Goal: Use online tool/utility: Utilize a website feature to perform a specific function

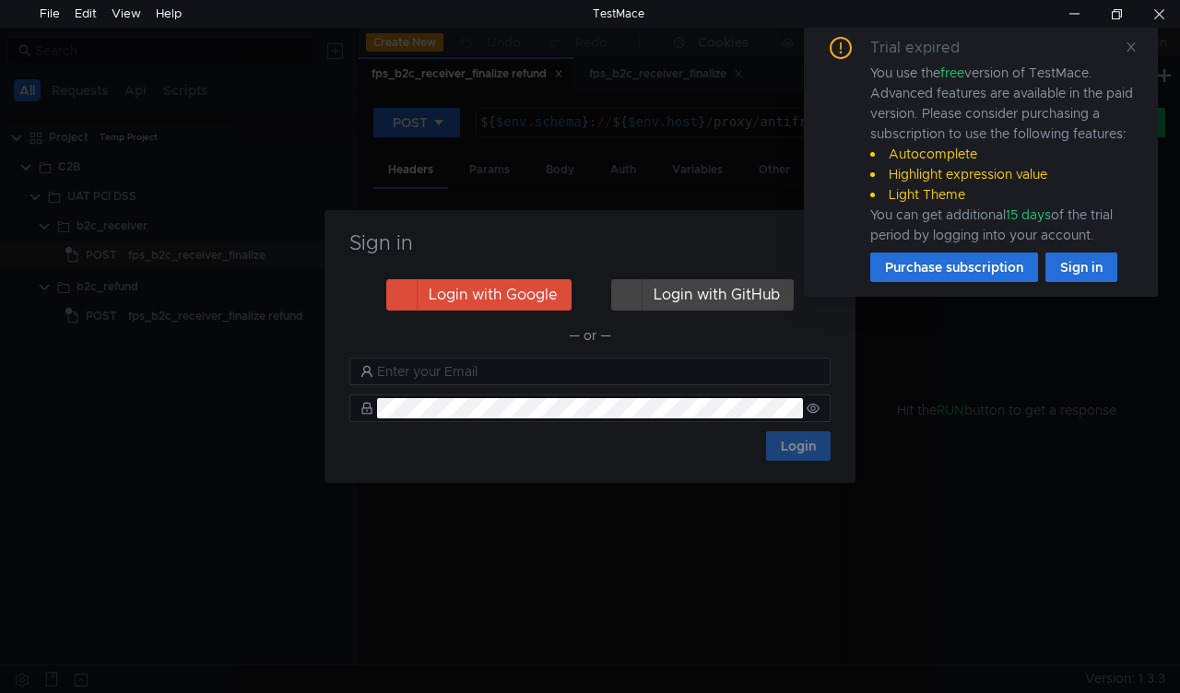
click at [1139, 48] on div "Trial expired You use the free version of TestMace. Advanced features are avail…" at bounding box center [981, 159] width 354 height 275
click at [1134, 46] on icon at bounding box center [1131, 47] width 13 height 13
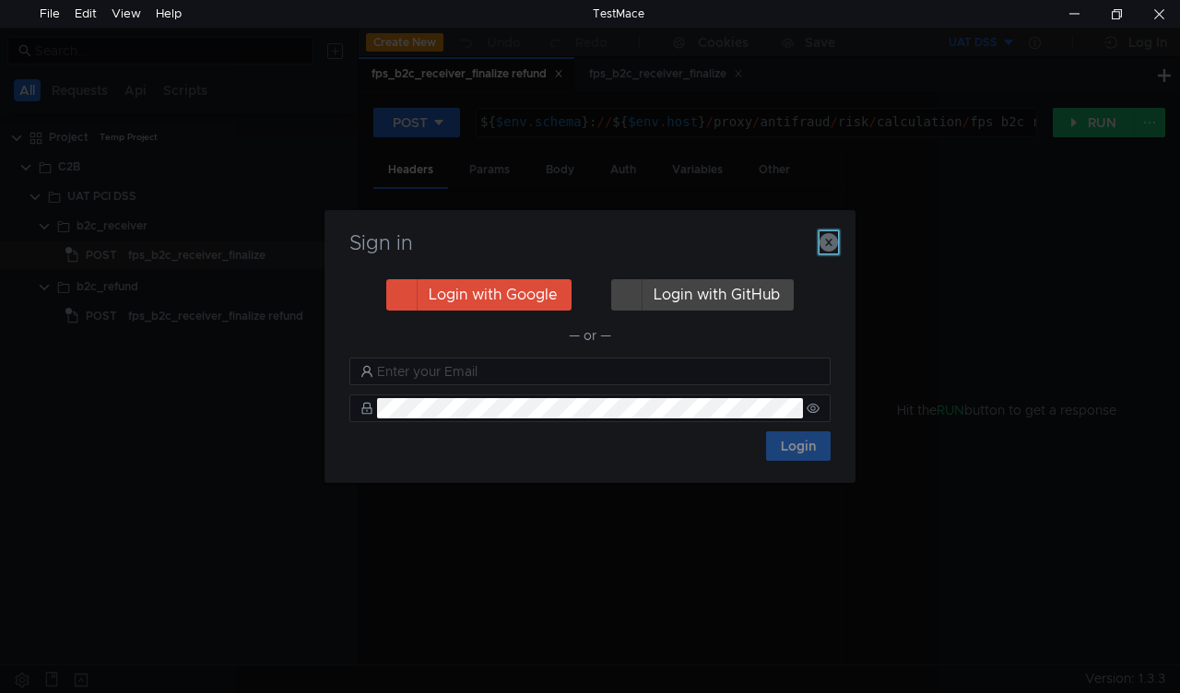
click at [829, 238] on icon "button" at bounding box center [829, 242] width 18 height 18
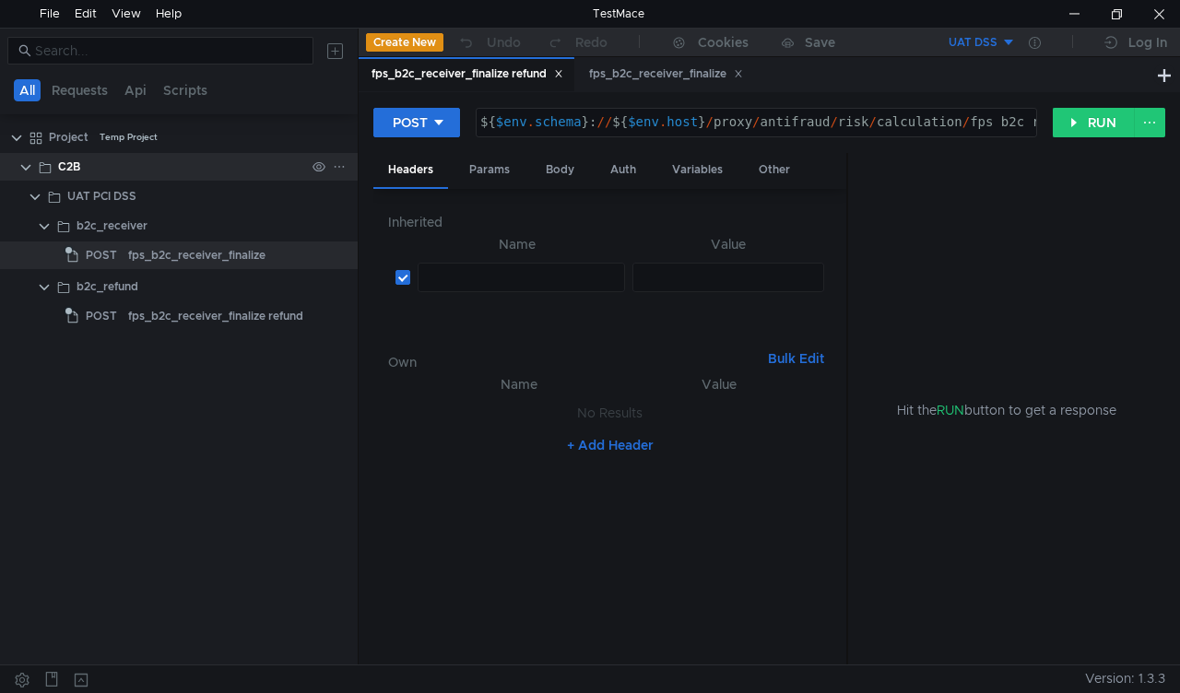
click at [30, 173] on clr-icon at bounding box center [25, 167] width 15 height 15
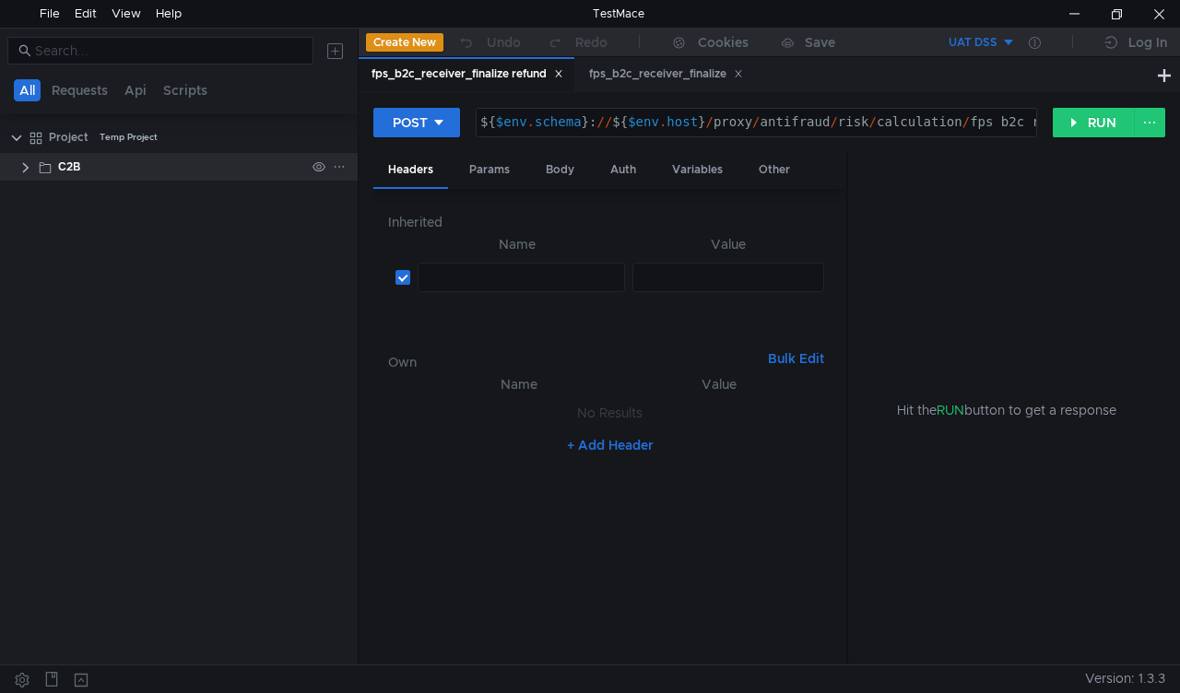
click at [30, 173] on clr-icon at bounding box center [25, 167] width 15 height 15
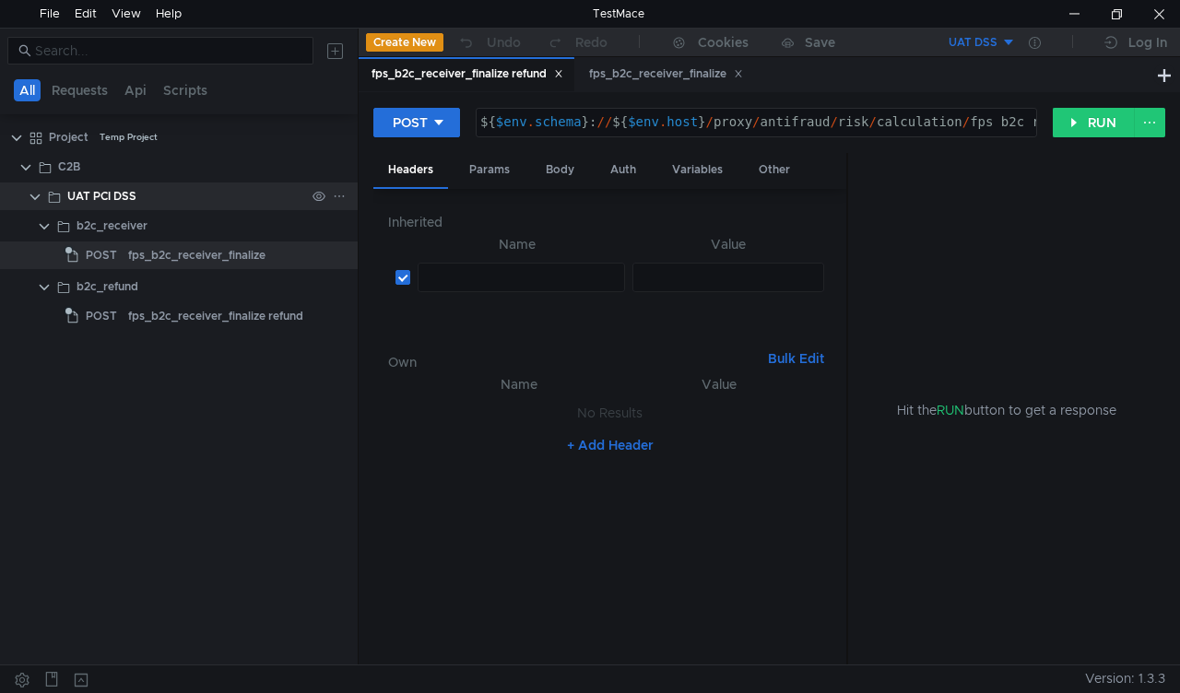
click at [27, 201] on div "UAT PCI DSS" at bounding box center [179, 197] width 358 height 28
click at [30, 197] on clr-icon at bounding box center [35, 197] width 15 height 15
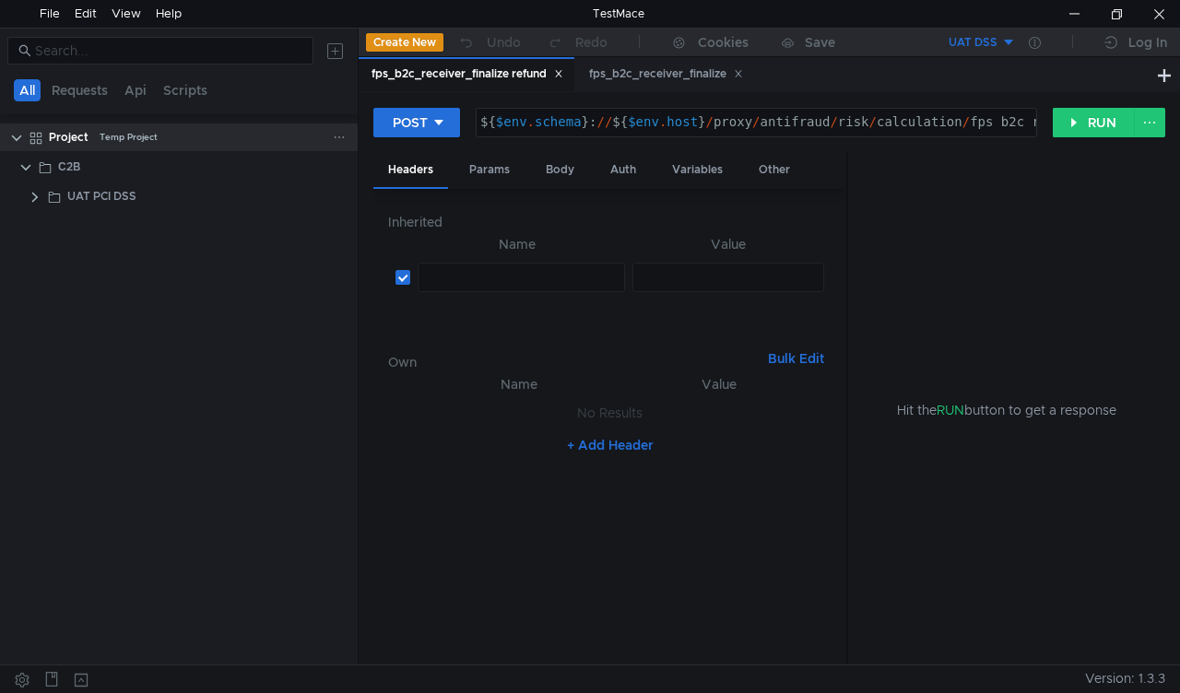
click at [24, 137] on div "Project Temp Project" at bounding box center [191, 138] width 334 height 28
click at [33, 172] on div "С2B" at bounding box center [195, 167] width 325 height 28
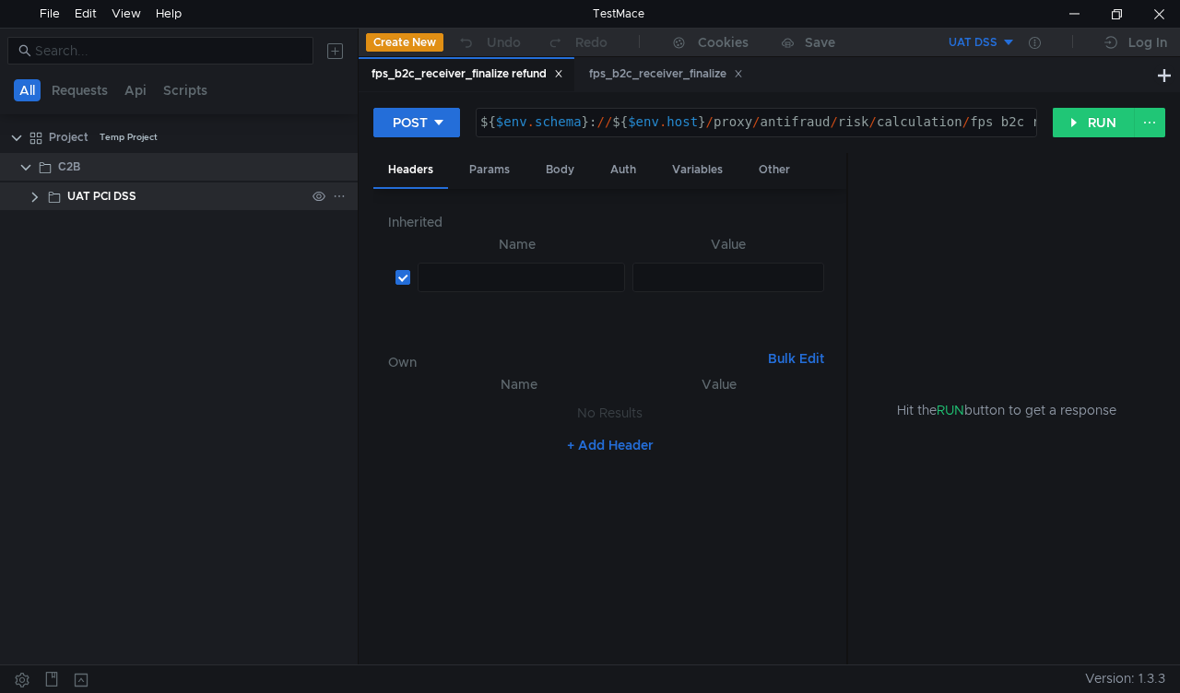
click at [24, 197] on div "UAT PCI DSS" at bounding box center [179, 197] width 358 height 28
click at [36, 199] on clr-icon at bounding box center [35, 197] width 15 height 15
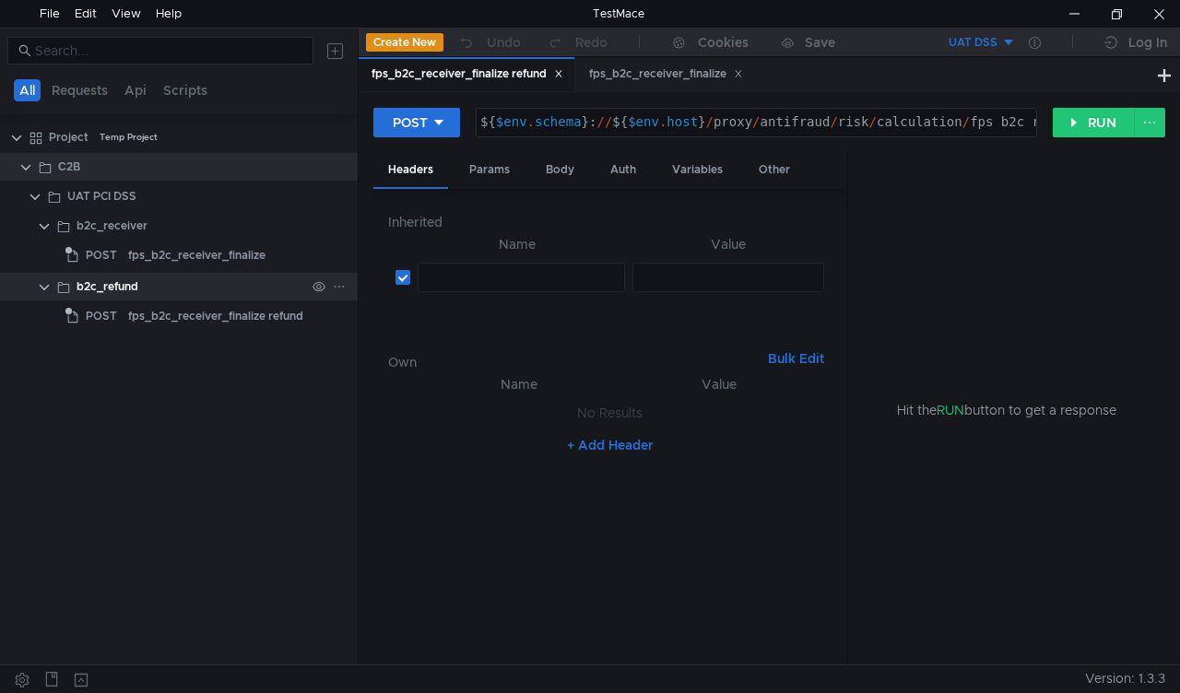
click at [42, 293] on clr-icon at bounding box center [44, 287] width 15 height 15
click at [61, 288] on clr-icon at bounding box center [63, 287] width 15 height 15
click at [563, 77] on icon at bounding box center [558, 73] width 9 height 9
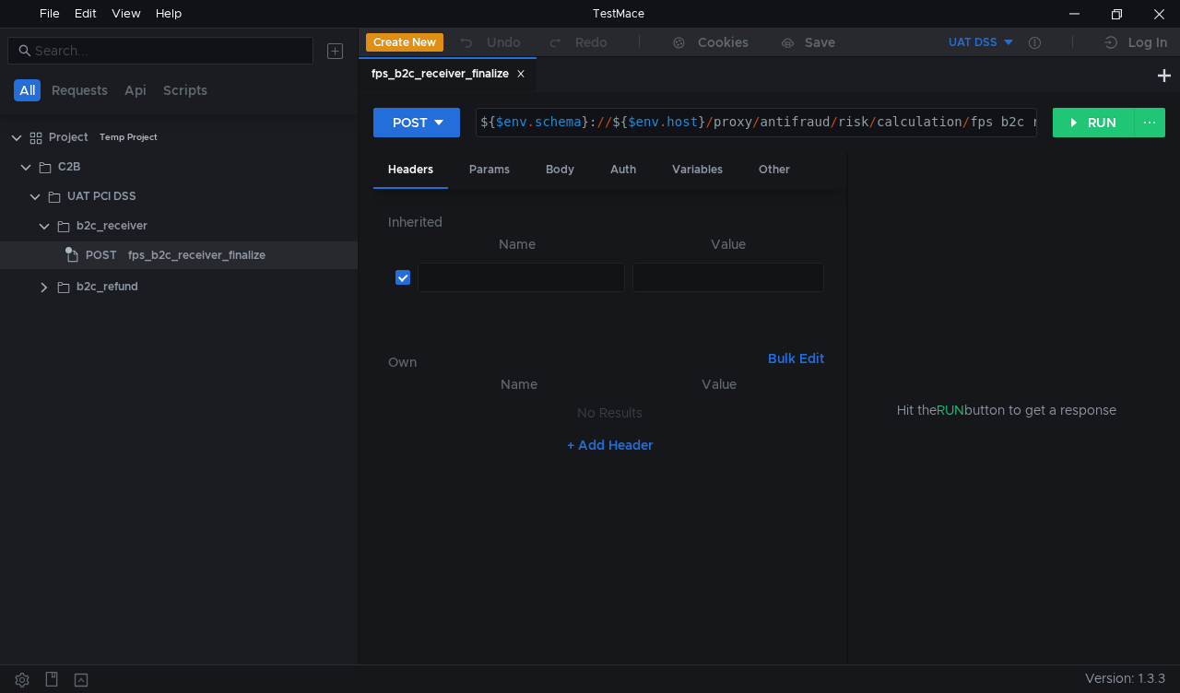
click at [519, 75] on icon at bounding box center [520, 73] width 9 height 9
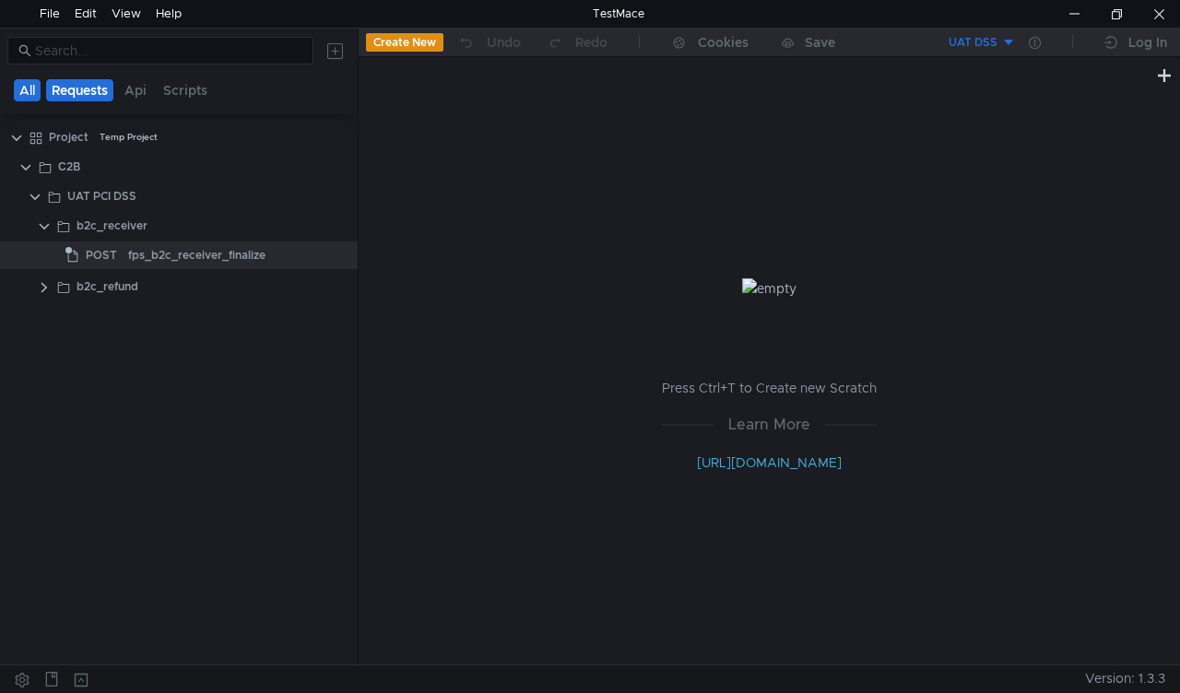
click at [76, 84] on button "Requests" at bounding box center [79, 90] width 67 height 22
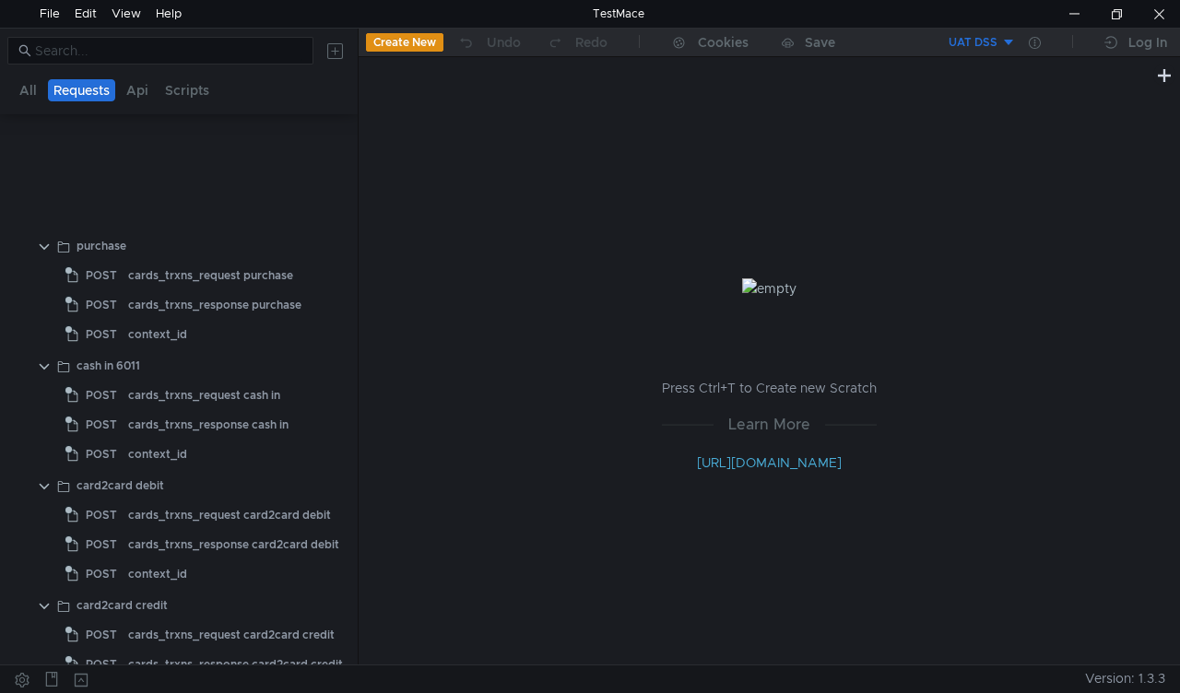
scroll to position [2582, 0]
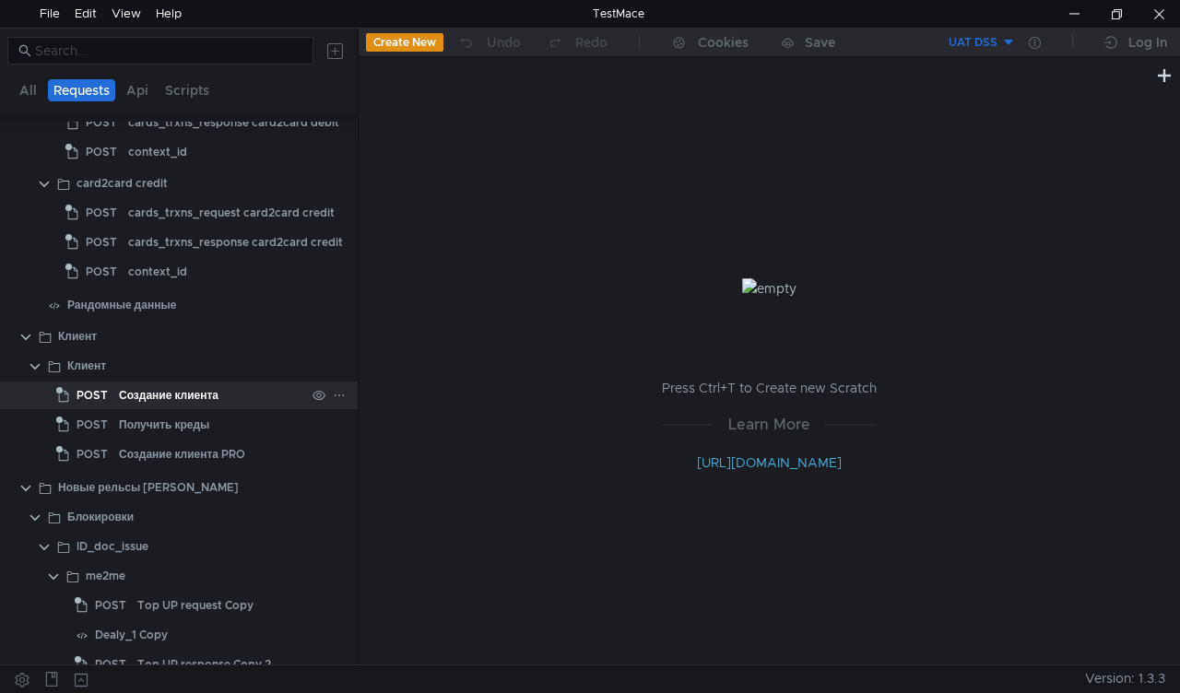
click at [158, 393] on div "Создание клиента" at bounding box center [169, 396] width 100 height 28
click at [135, 392] on div "Создание клиента" at bounding box center [169, 396] width 100 height 28
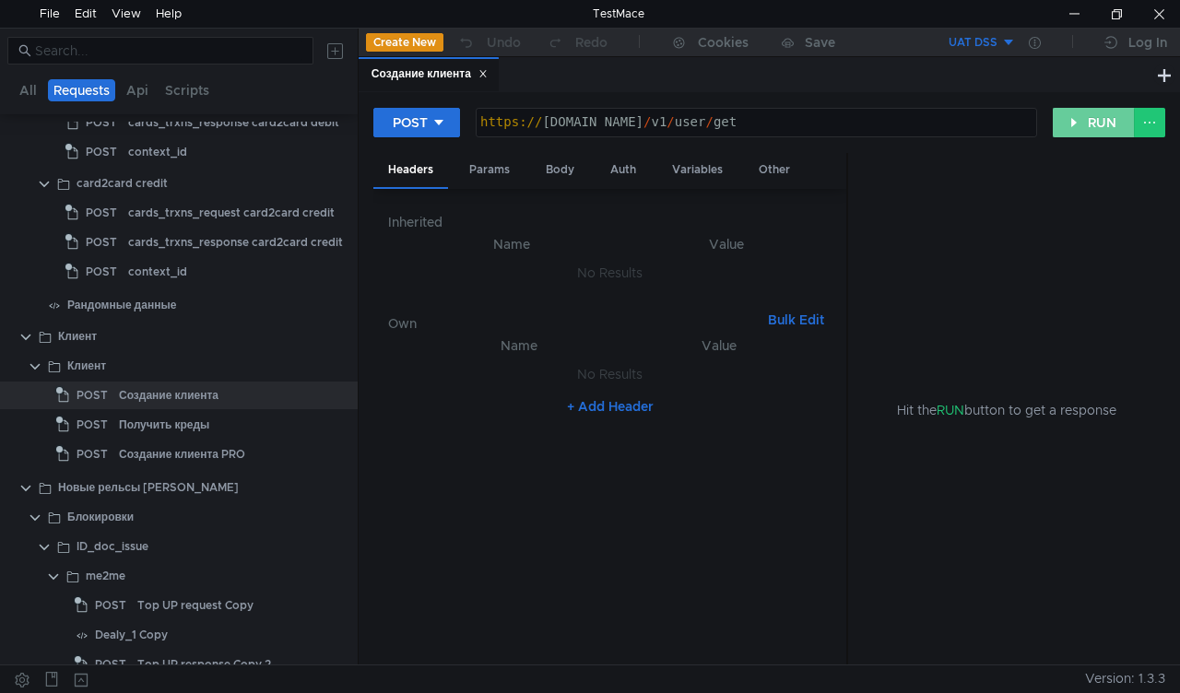
click at [1084, 114] on button "RUN" at bounding box center [1094, 123] width 82 height 30
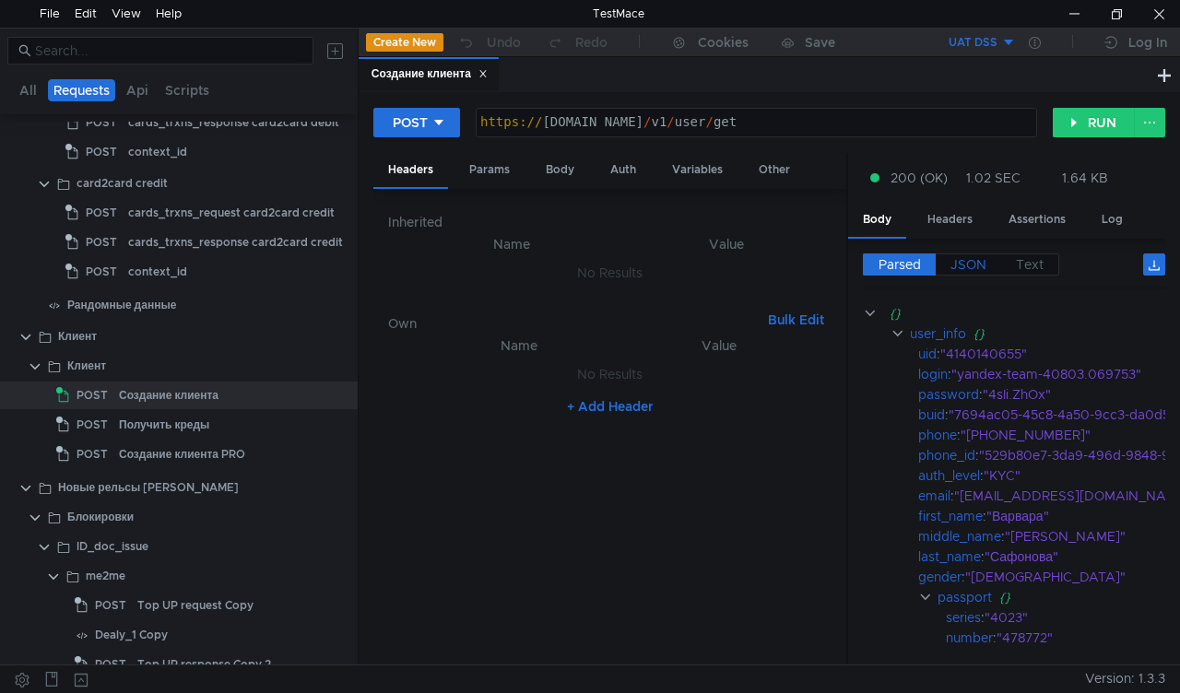
click at [966, 264] on span "JSON" at bounding box center [969, 264] width 36 height 17
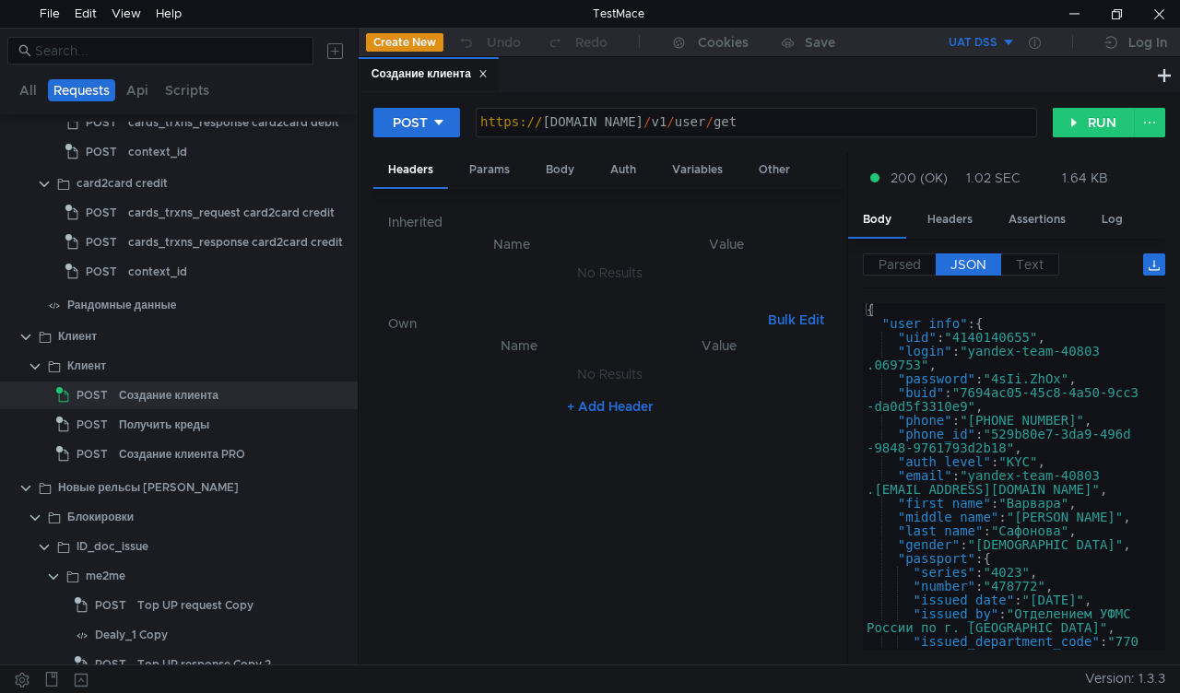
scroll to position [0, 0]
click at [489, 175] on div "Params" at bounding box center [490, 170] width 70 height 34
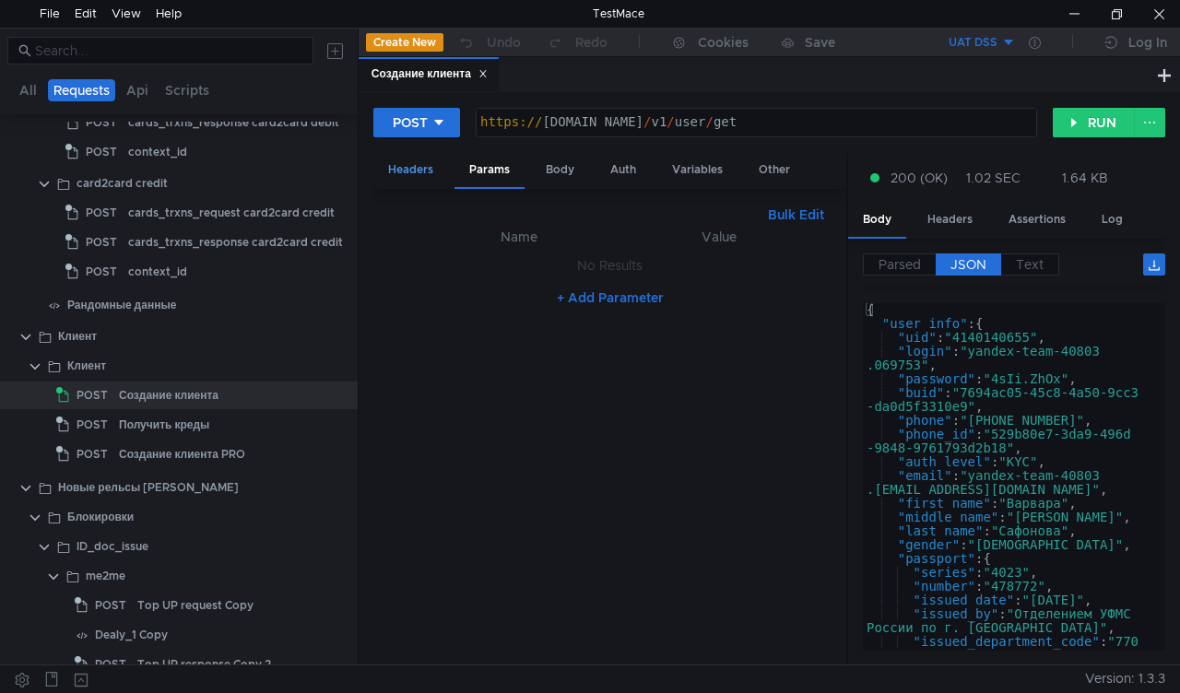
click at [422, 168] on div "Headers" at bounding box center [410, 170] width 75 height 34
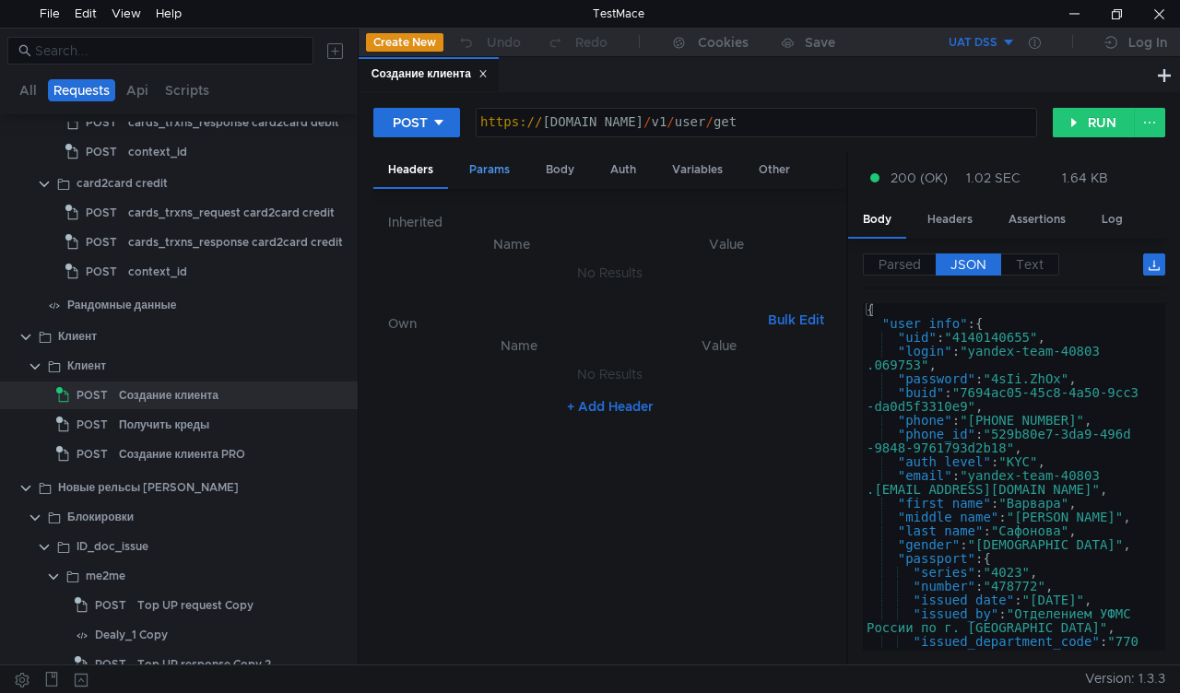
click at [496, 170] on div "Params" at bounding box center [490, 170] width 70 height 34
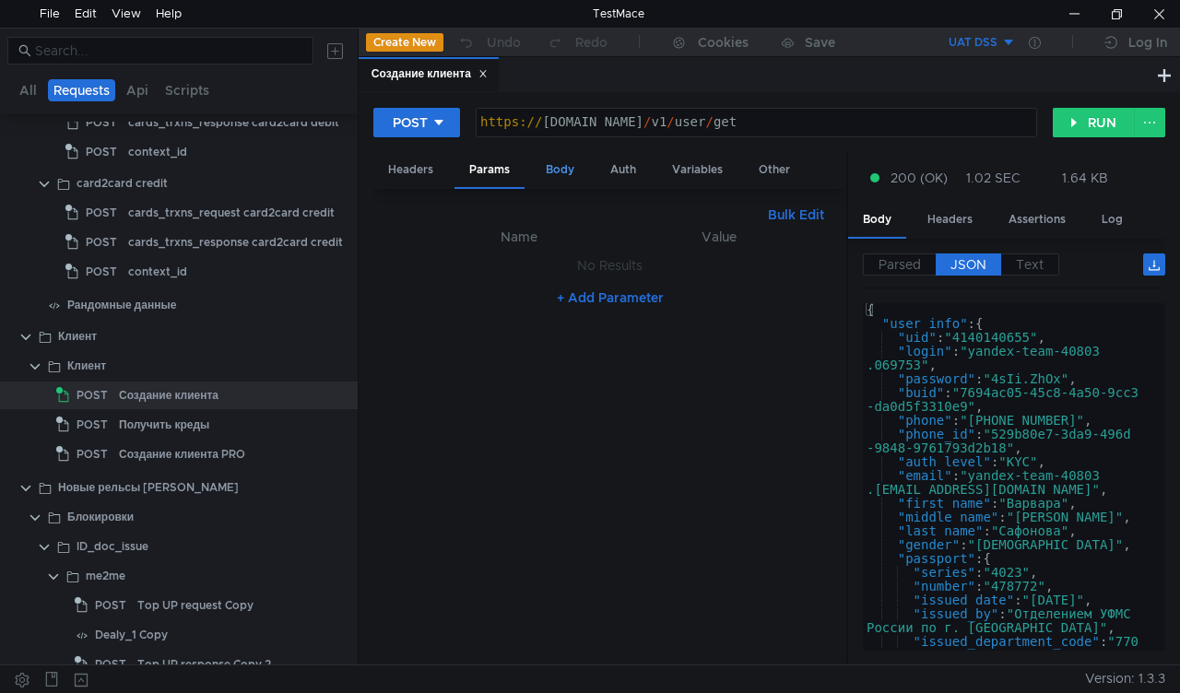
click at [554, 172] on div "Body" at bounding box center [560, 170] width 58 height 34
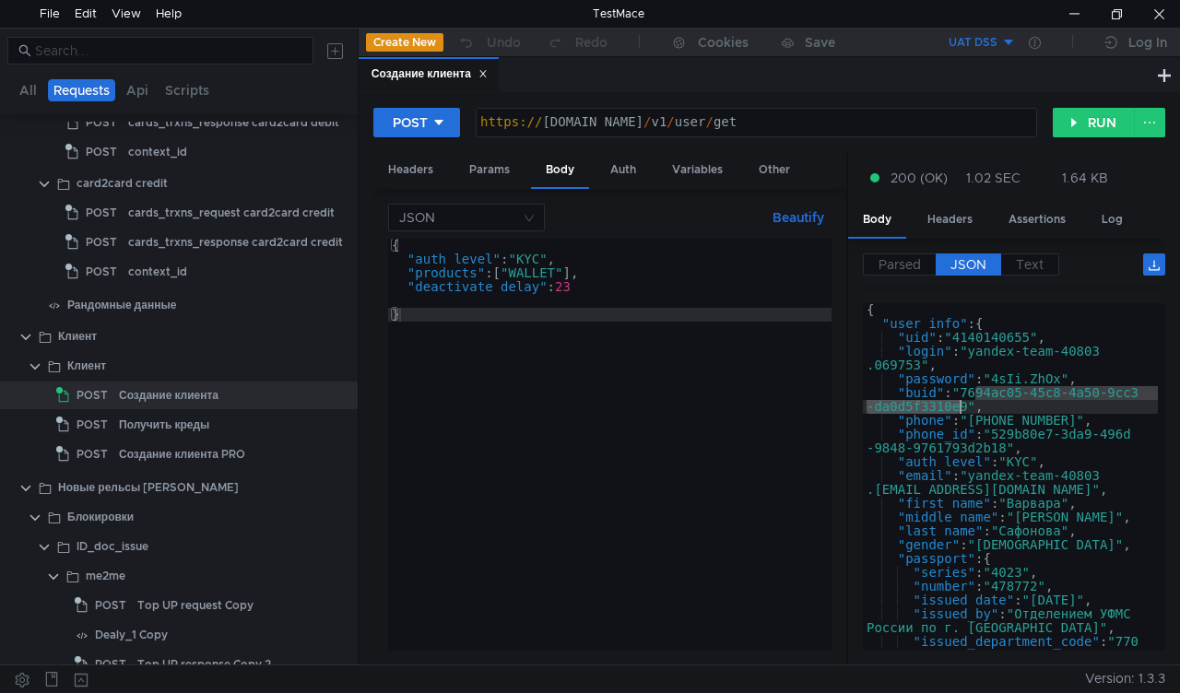
drag, startPoint x: 972, startPoint y: 392, endPoint x: 964, endPoint y: 407, distance: 16.9
click at [964, 407] on div "{ "user_info" : { "uid" : "4140140655" , "login" : "yandex-team-40803 .069753" …" at bounding box center [1010, 490] width 295 height 375
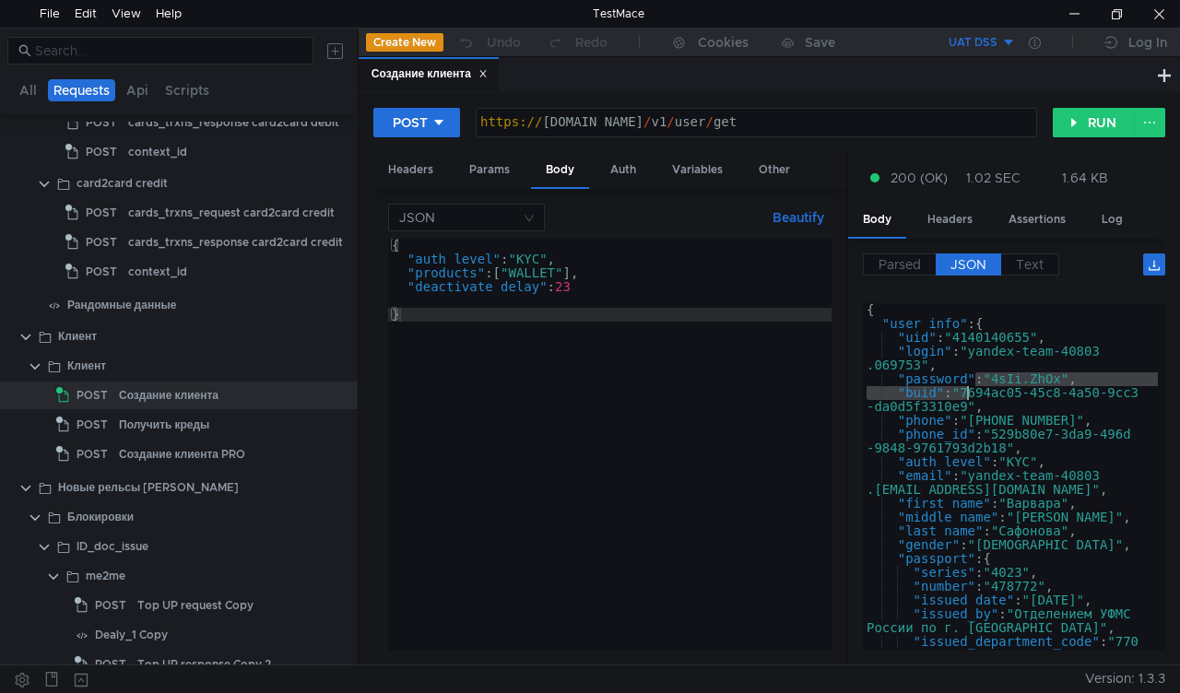
drag, startPoint x: 972, startPoint y: 385, endPoint x: 971, endPoint y: 398, distance: 12.9
click at [971, 398] on div "{ "user_info" : { "uid" : "4140140655" , "login" : "yandex-team-40803 .069753" …" at bounding box center [1010, 490] width 295 height 375
click at [989, 397] on div "{ "user_info" : { "uid" : "4140140655" , "login" : "yandex-team-40803 .069753" …" at bounding box center [1010, 490] width 295 height 375
type textarea ""buid": "7694ac05-45c8-4a50-9cc3-da0d5f3310e9","
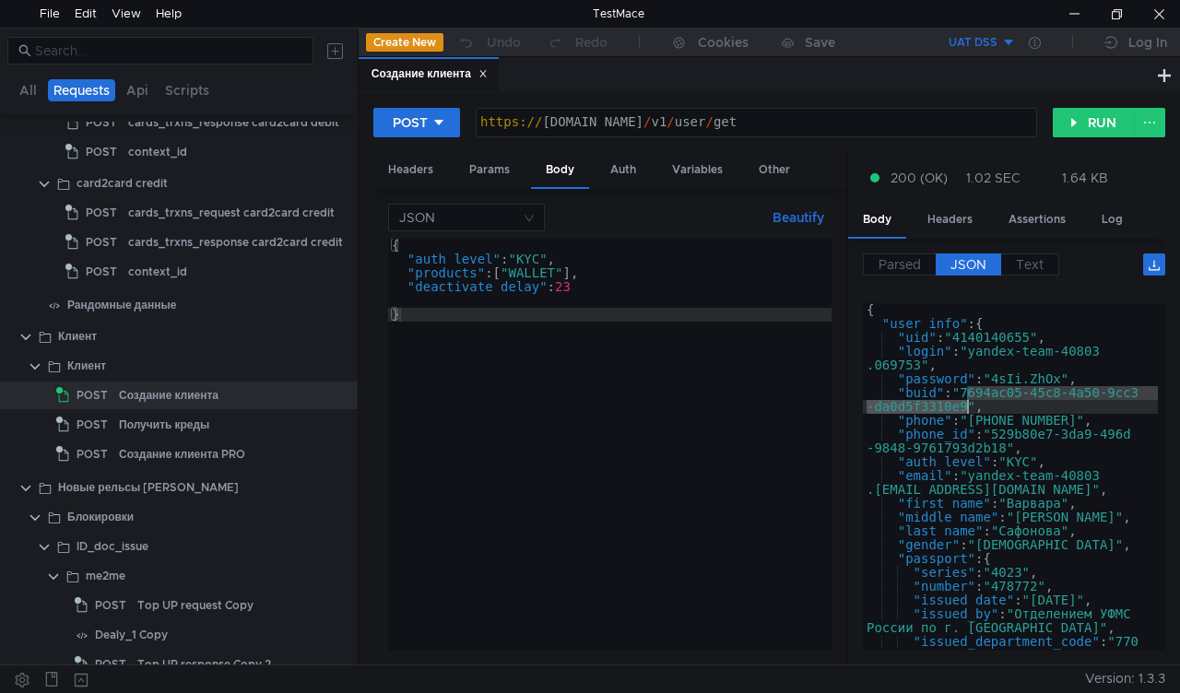
drag, startPoint x: 971, startPoint y: 389, endPoint x: 967, endPoint y: 402, distance: 13.4
click at [967, 402] on div "{ "user_info" : { "uid" : "4140140655" , "login" : "yandex-team-40803 .069753" …" at bounding box center [1010, 490] width 295 height 375
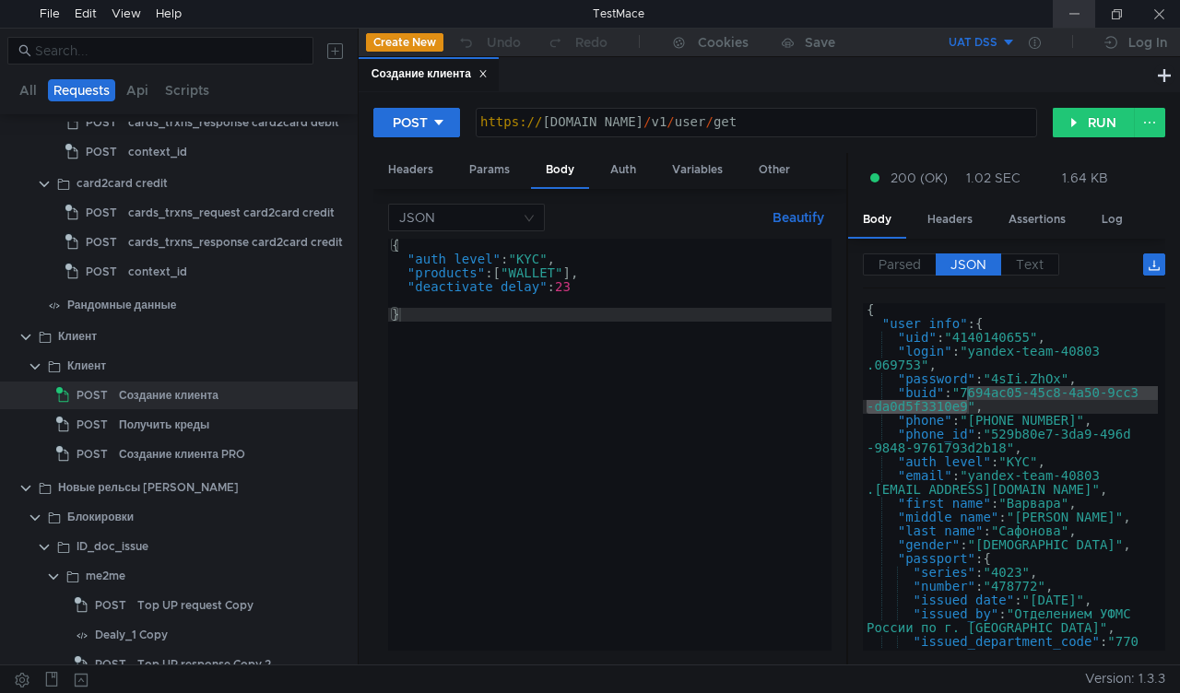
click at [1071, 22] on div at bounding box center [1074, 14] width 42 height 28
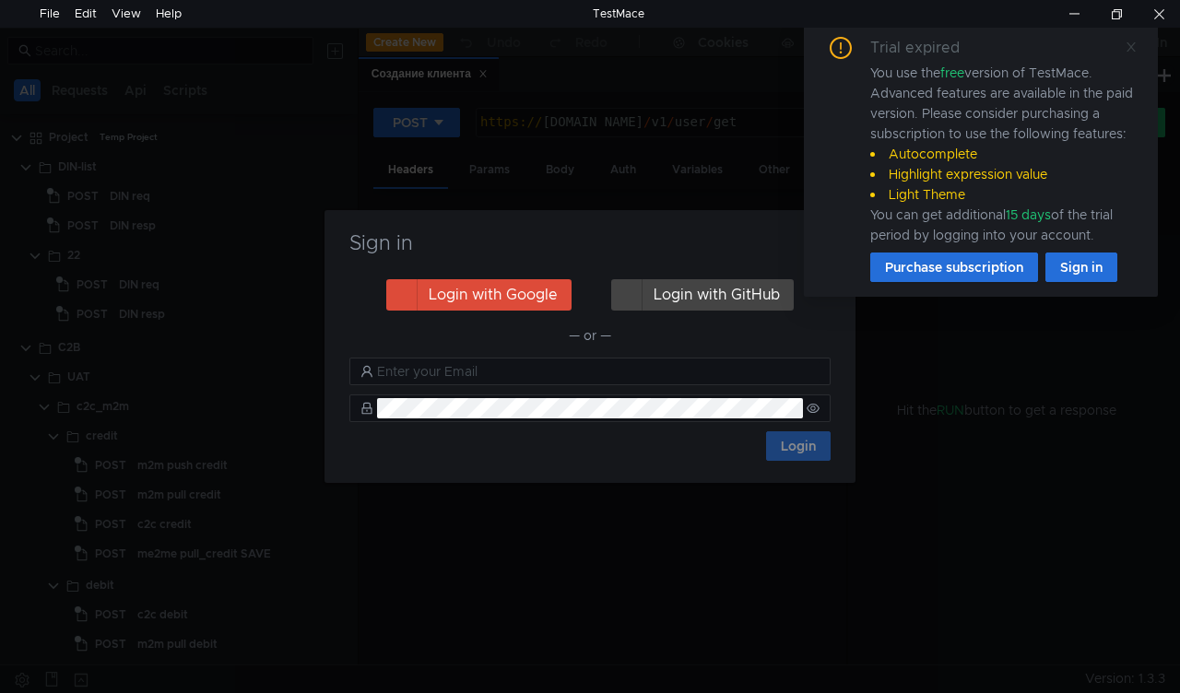
click at [1127, 52] on icon at bounding box center [1131, 47] width 13 height 13
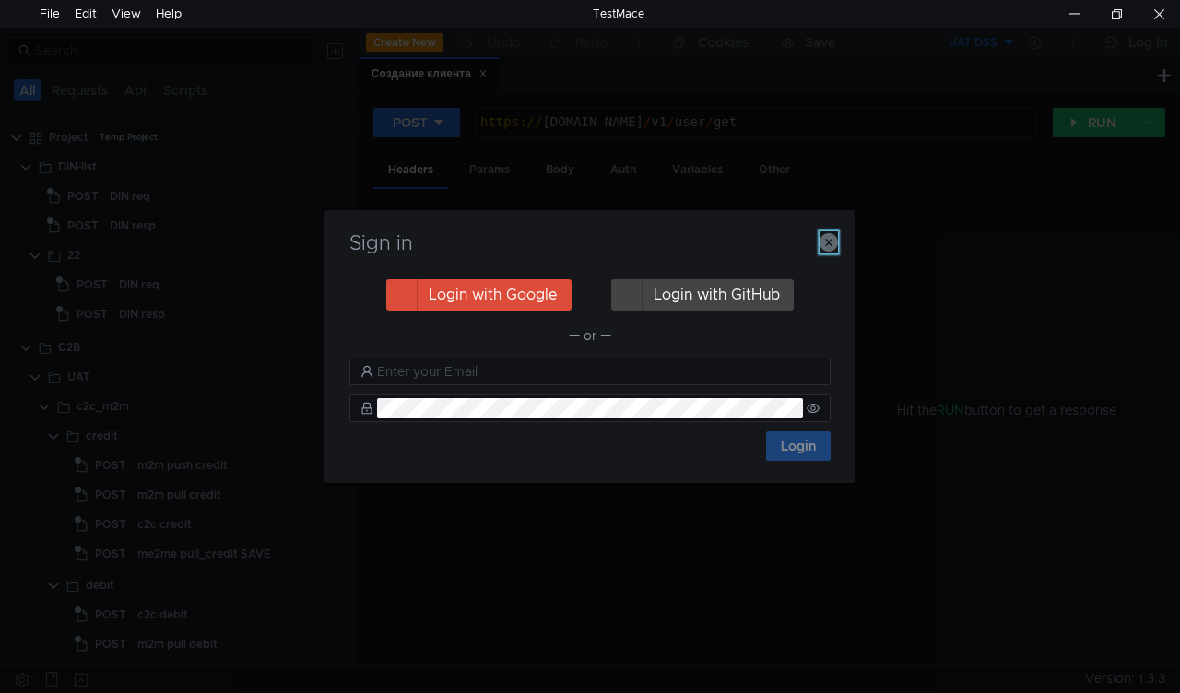
click at [825, 244] on icon "button" at bounding box center [829, 242] width 18 height 18
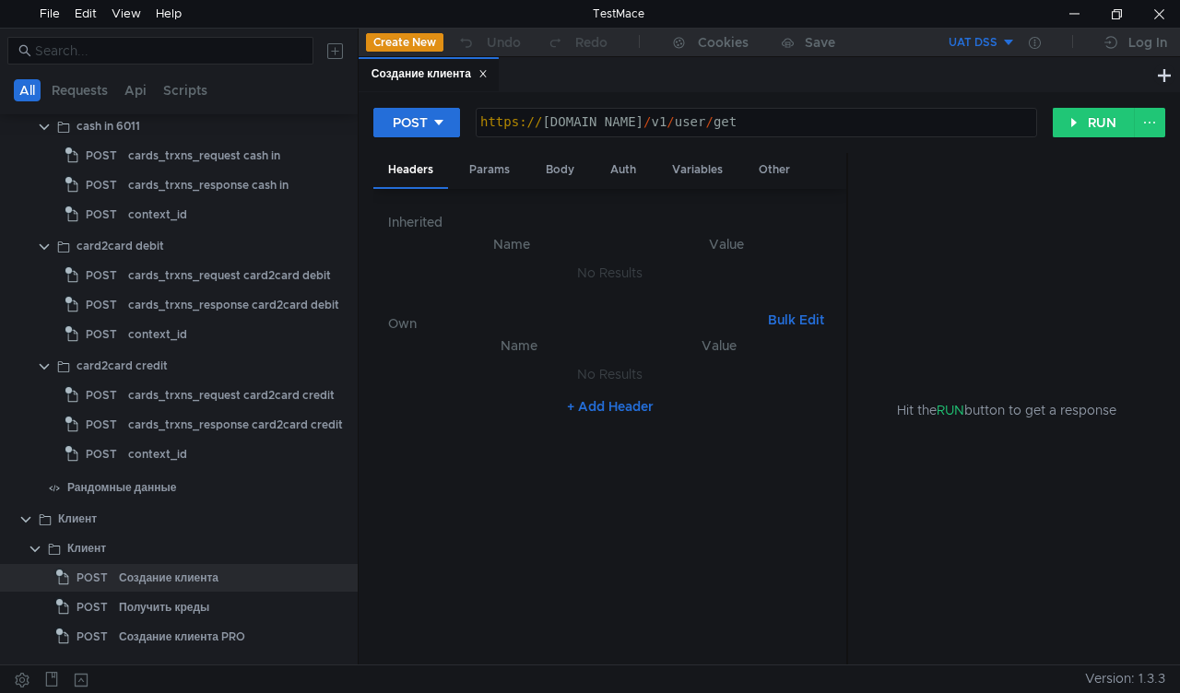
scroll to position [2490, 0]
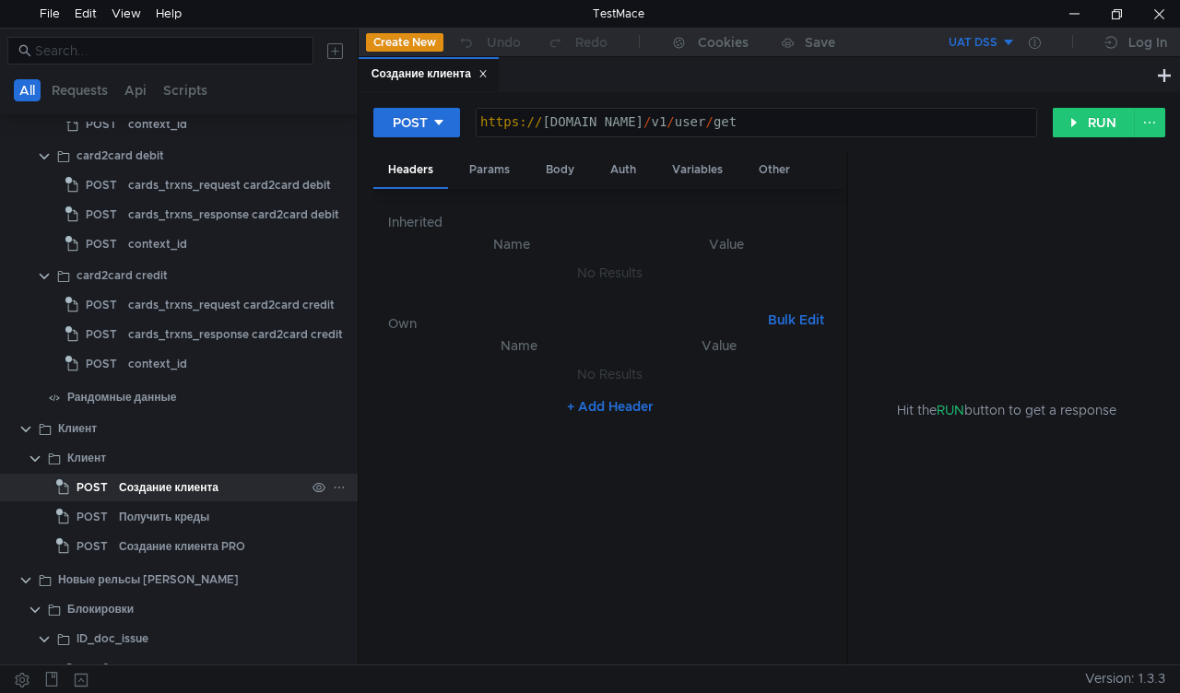
click at [154, 490] on div "Создание клиента" at bounding box center [169, 488] width 100 height 28
drag, startPoint x: 556, startPoint y: 173, endPoint x: 545, endPoint y: 159, distance: 18.4
click at [549, 163] on div "Body" at bounding box center [560, 170] width 58 height 34
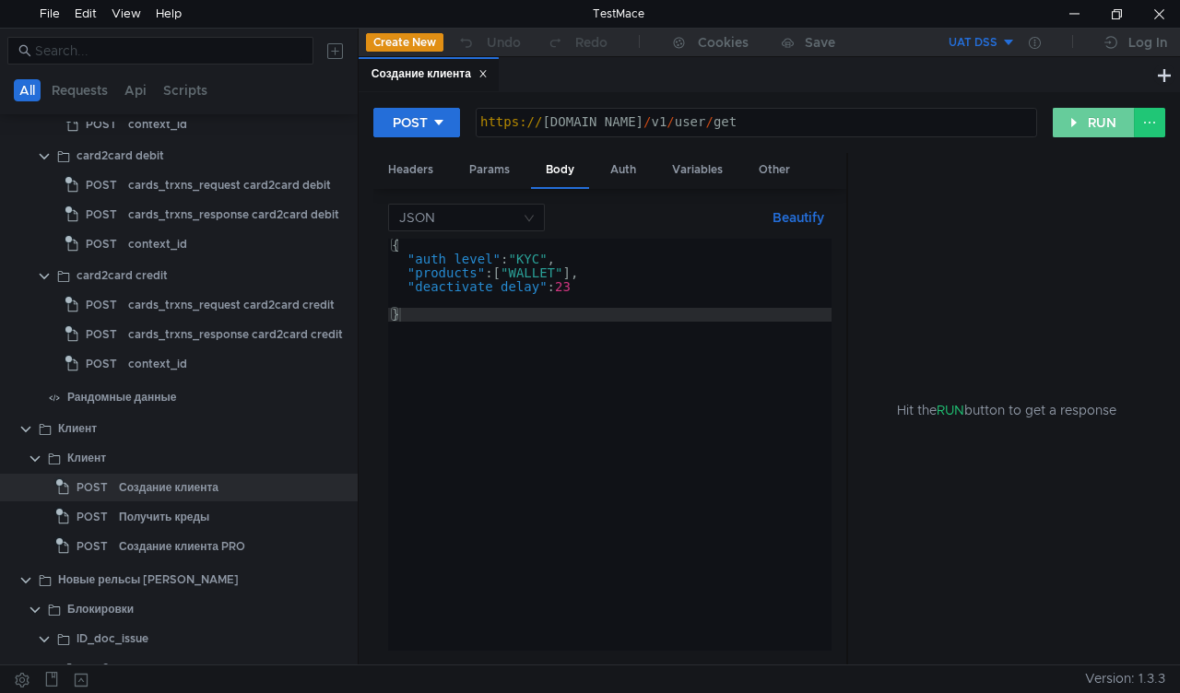
click at [1079, 125] on button "RUN" at bounding box center [1094, 123] width 82 height 30
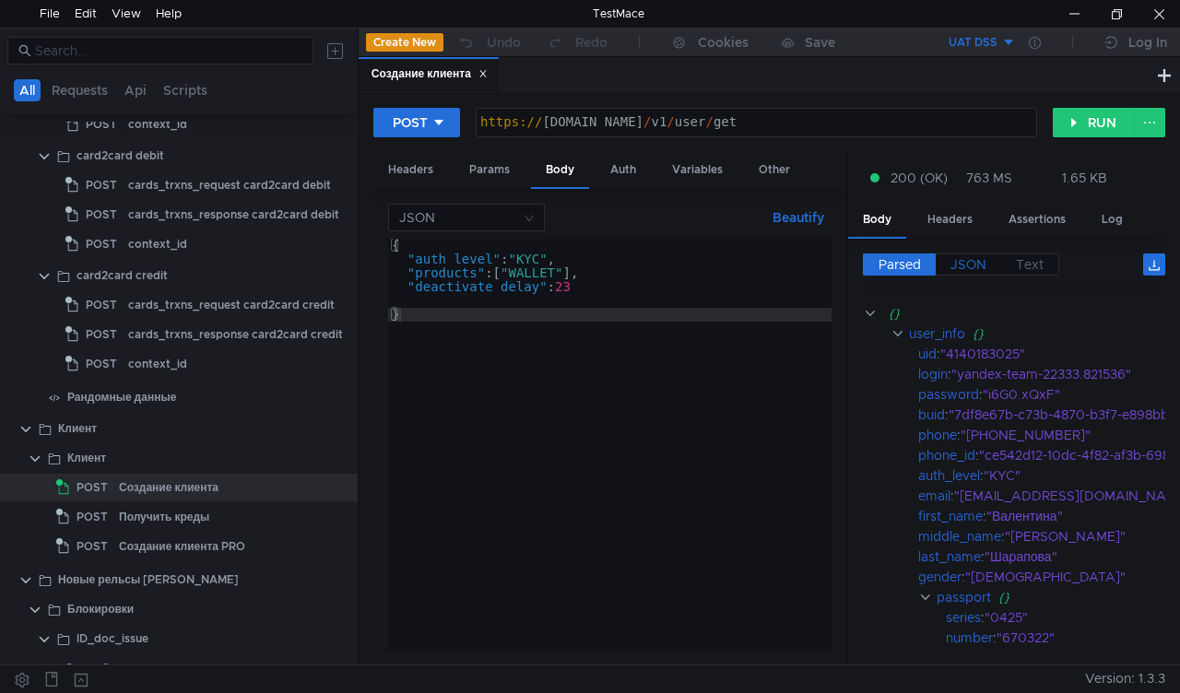
click at [970, 267] on span "JSON" at bounding box center [969, 264] width 36 height 17
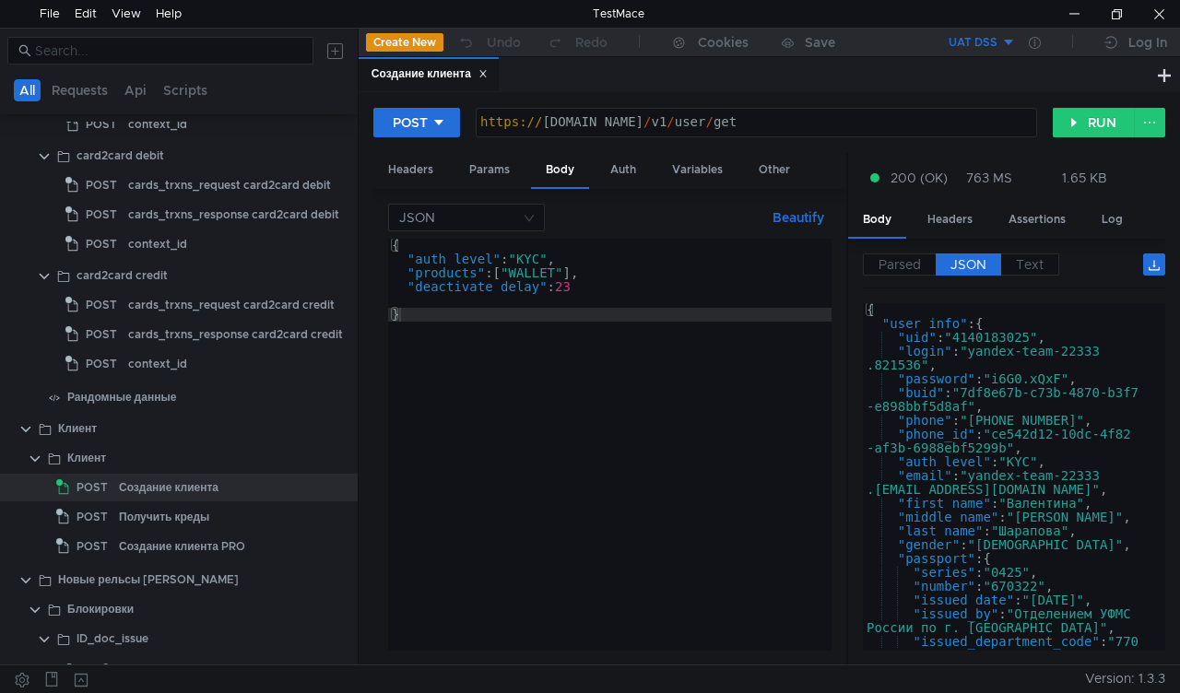
type textarea ""buid": "7df8e67b-c73b-4870-b3f7-e898bbf5d8af","
drag, startPoint x: 971, startPoint y: 390, endPoint x: 966, endPoint y: 401, distance: 12.0
click at [966, 401] on div "{ "user_info" : { "uid" : "4140183025" , "login" : "yandex-team-22333 .821536" …" at bounding box center [1010, 490] width 295 height 375
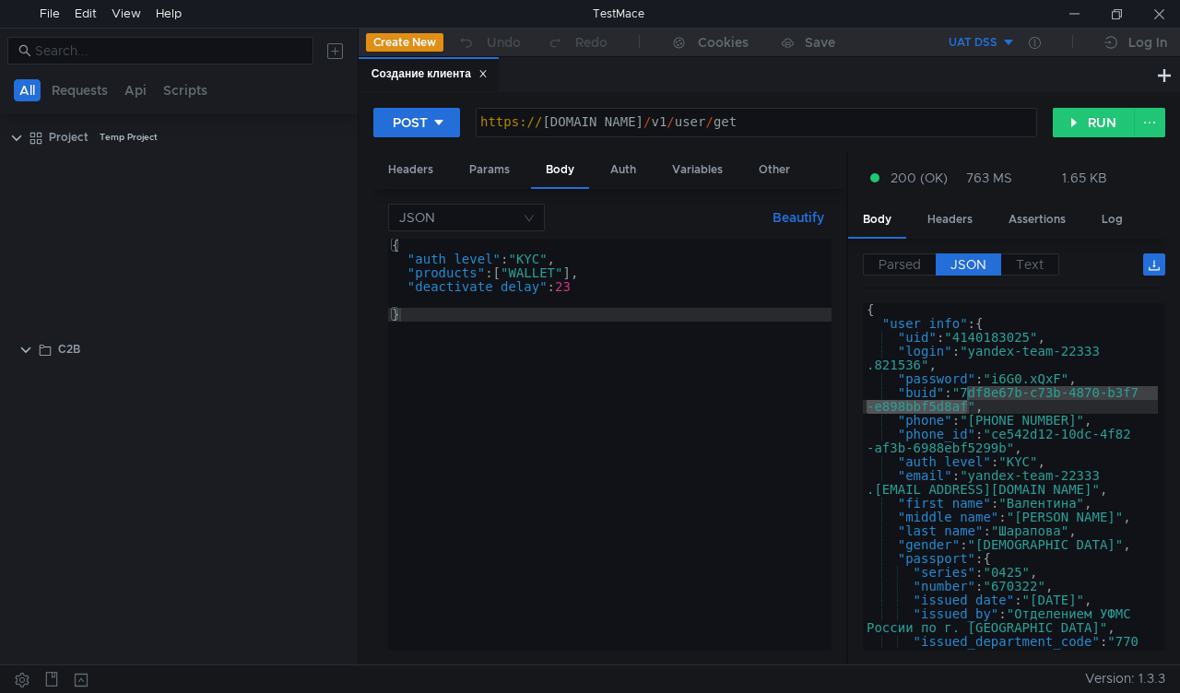
scroll to position [2490, 0]
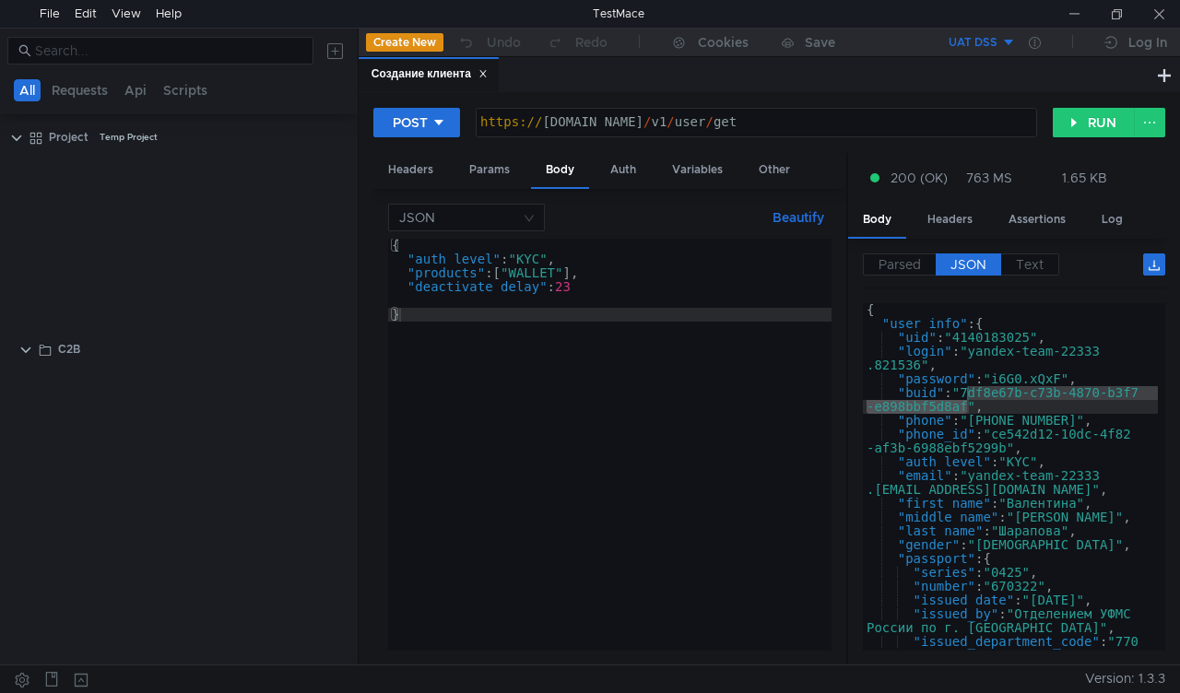
scroll to position [2490, 0]
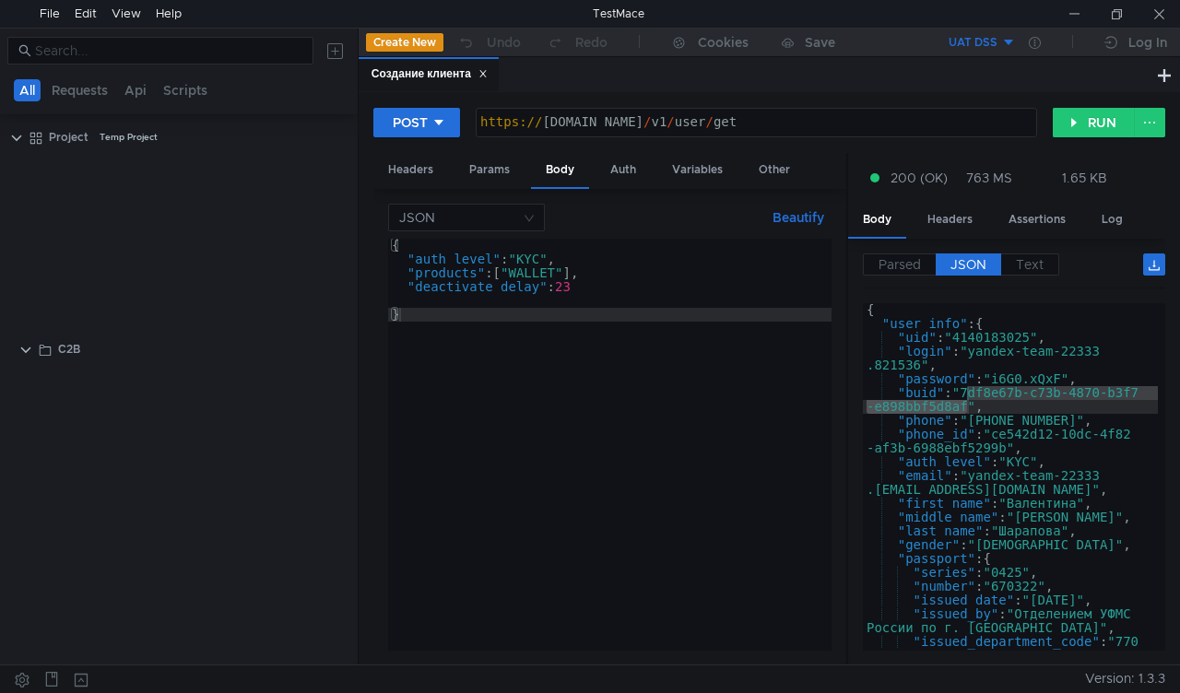
scroll to position [2490, 0]
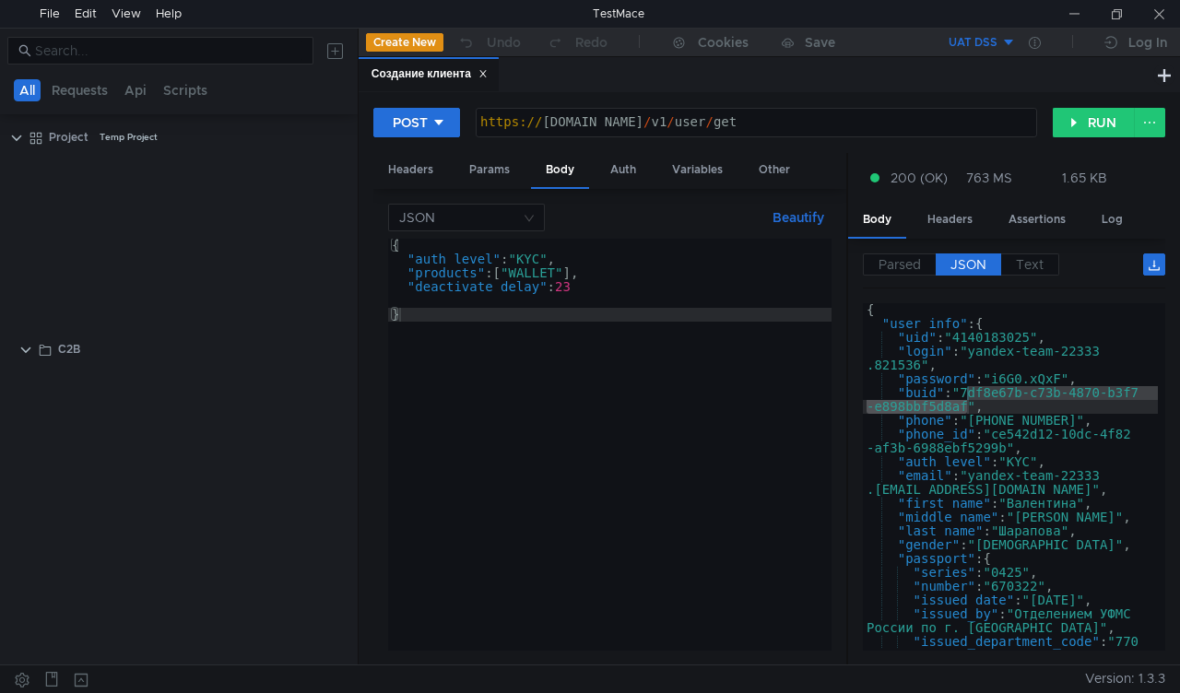
scroll to position [2490, 0]
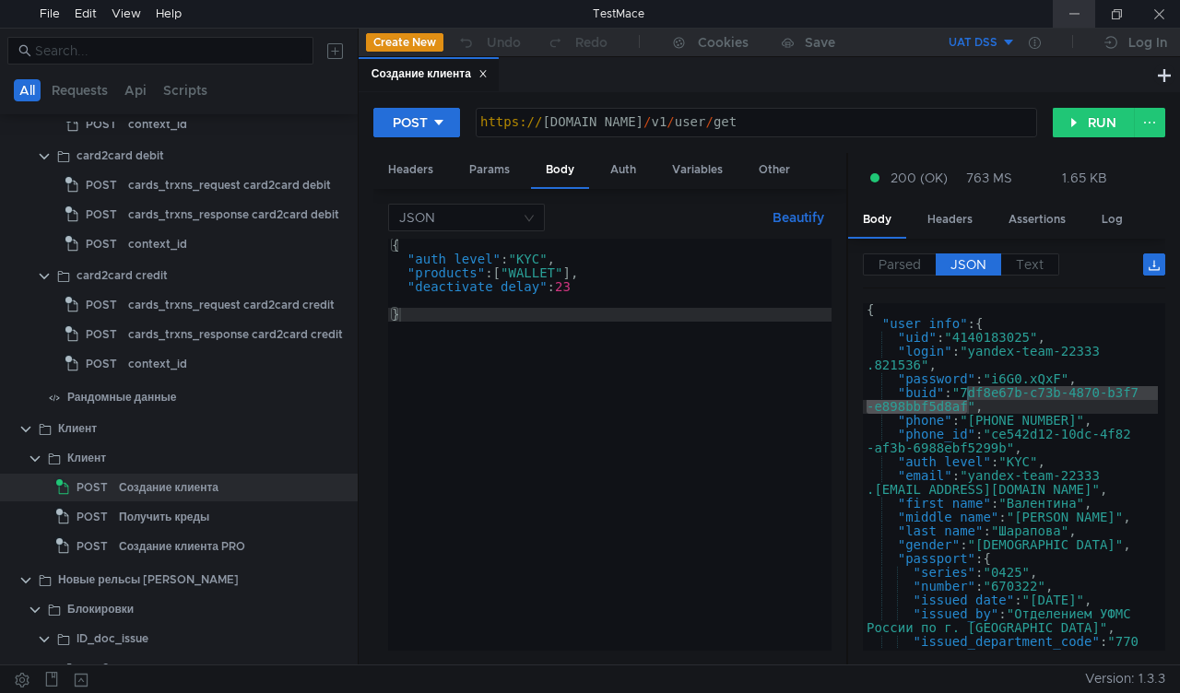
click at [1085, 9] on div at bounding box center [1074, 14] width 42 height 28
